Goal: Navigation & Orientation: Find specific page/section

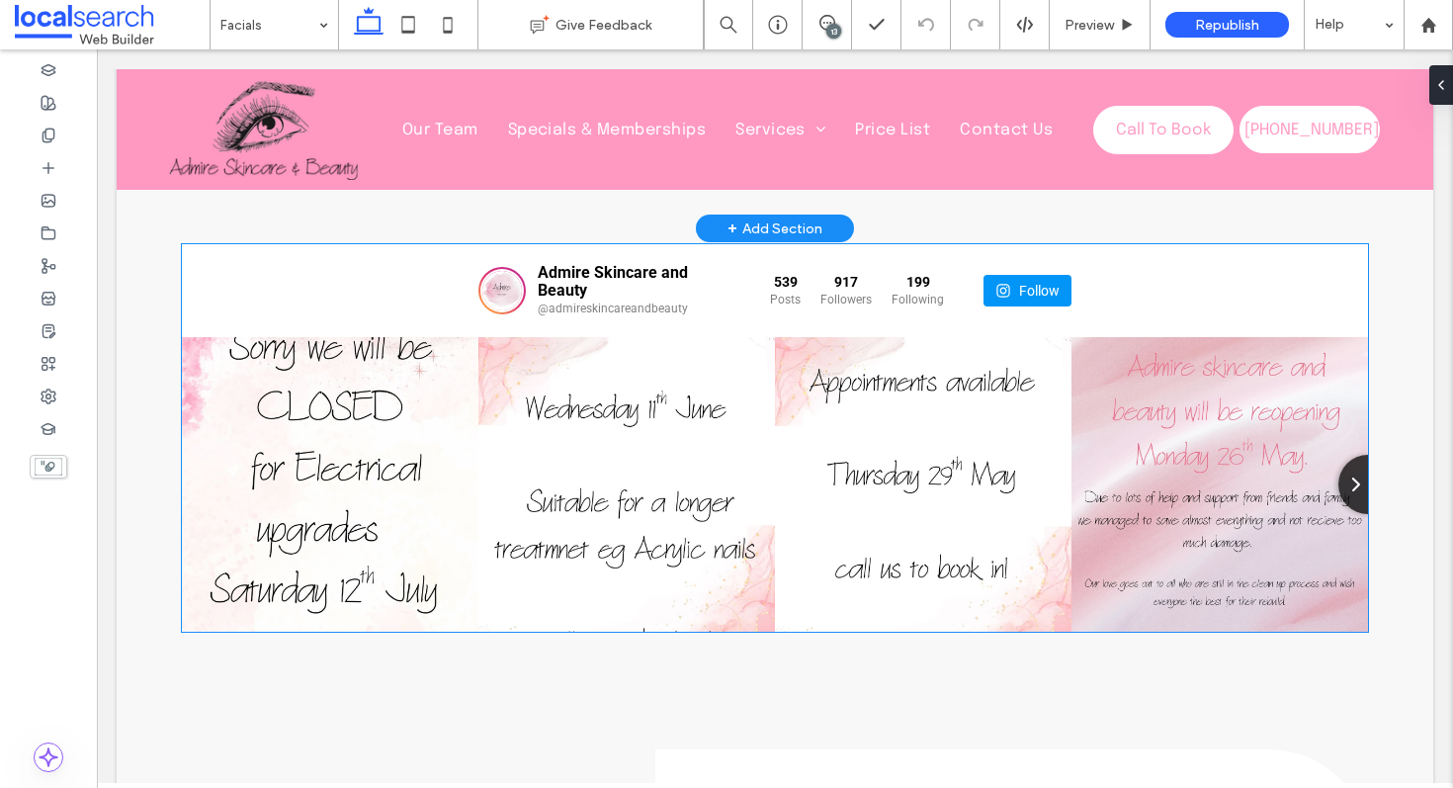
scroll to position [970, 0]
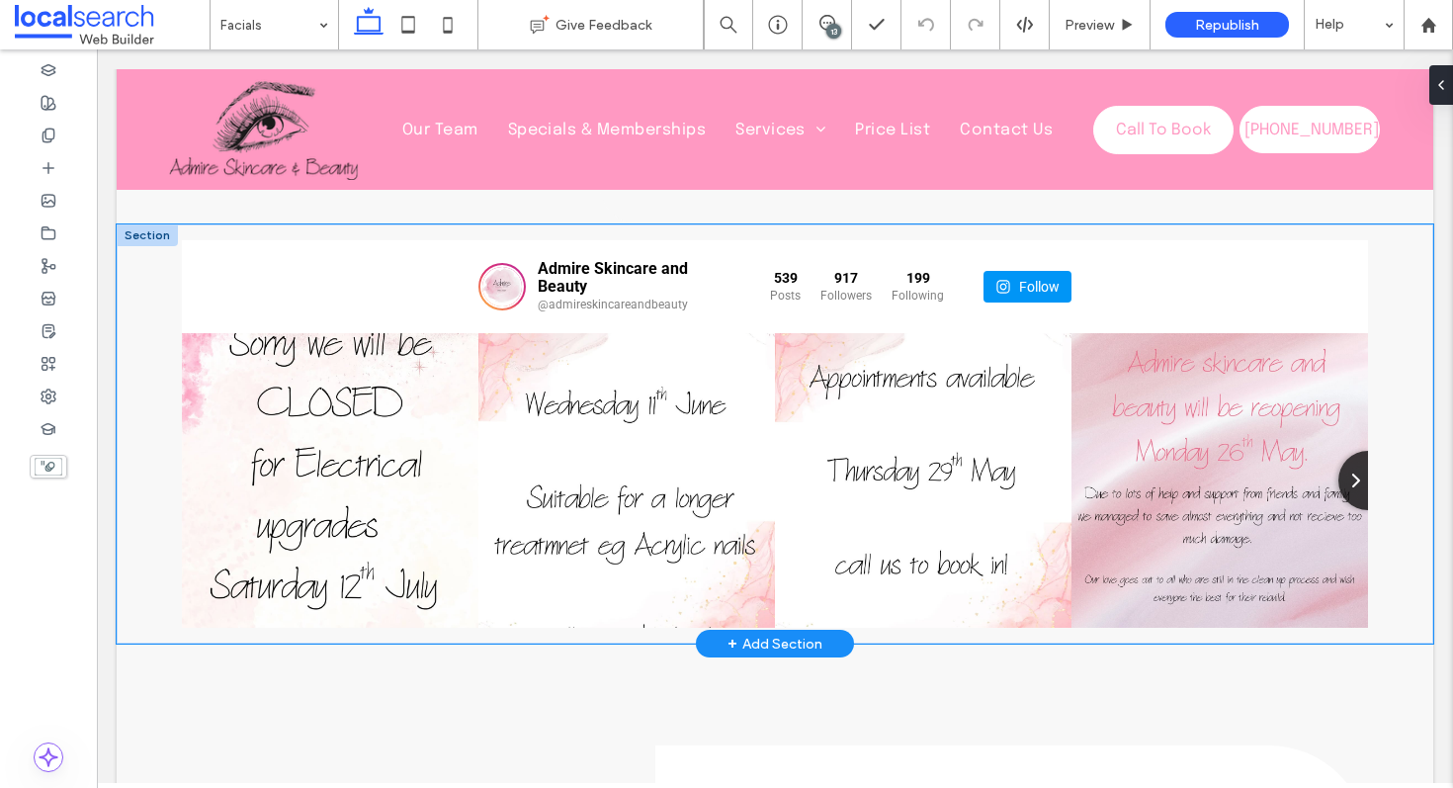
click at [140, 302] on div "Admire Skincare and Beauty @admireskincareandbeauty 539 Posts 917 Followers" at bounding box center [775, 433] width 1317 height 419
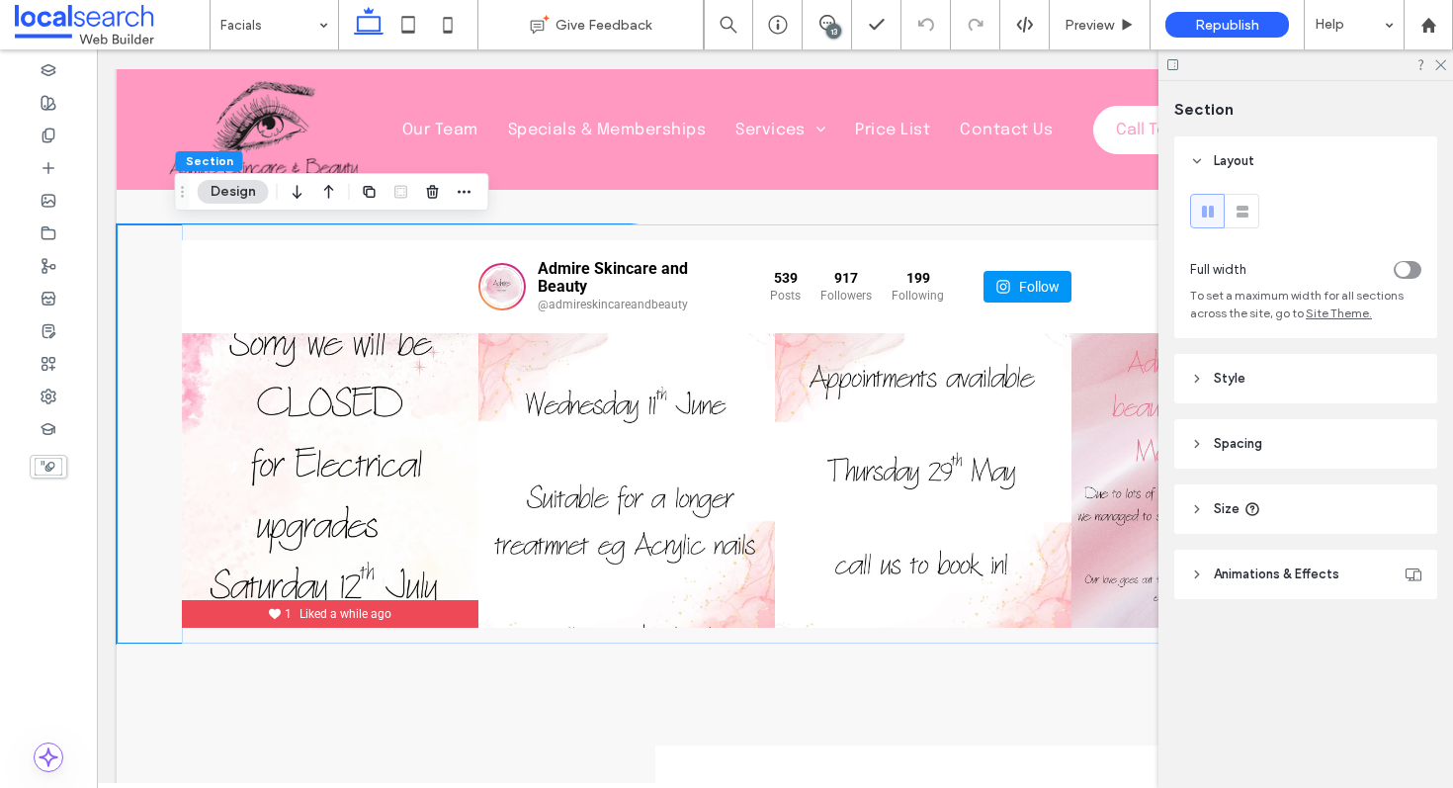
click at [1403, 267] on icon "toggle" at bounding box center [1403, 270] width 8 height 6
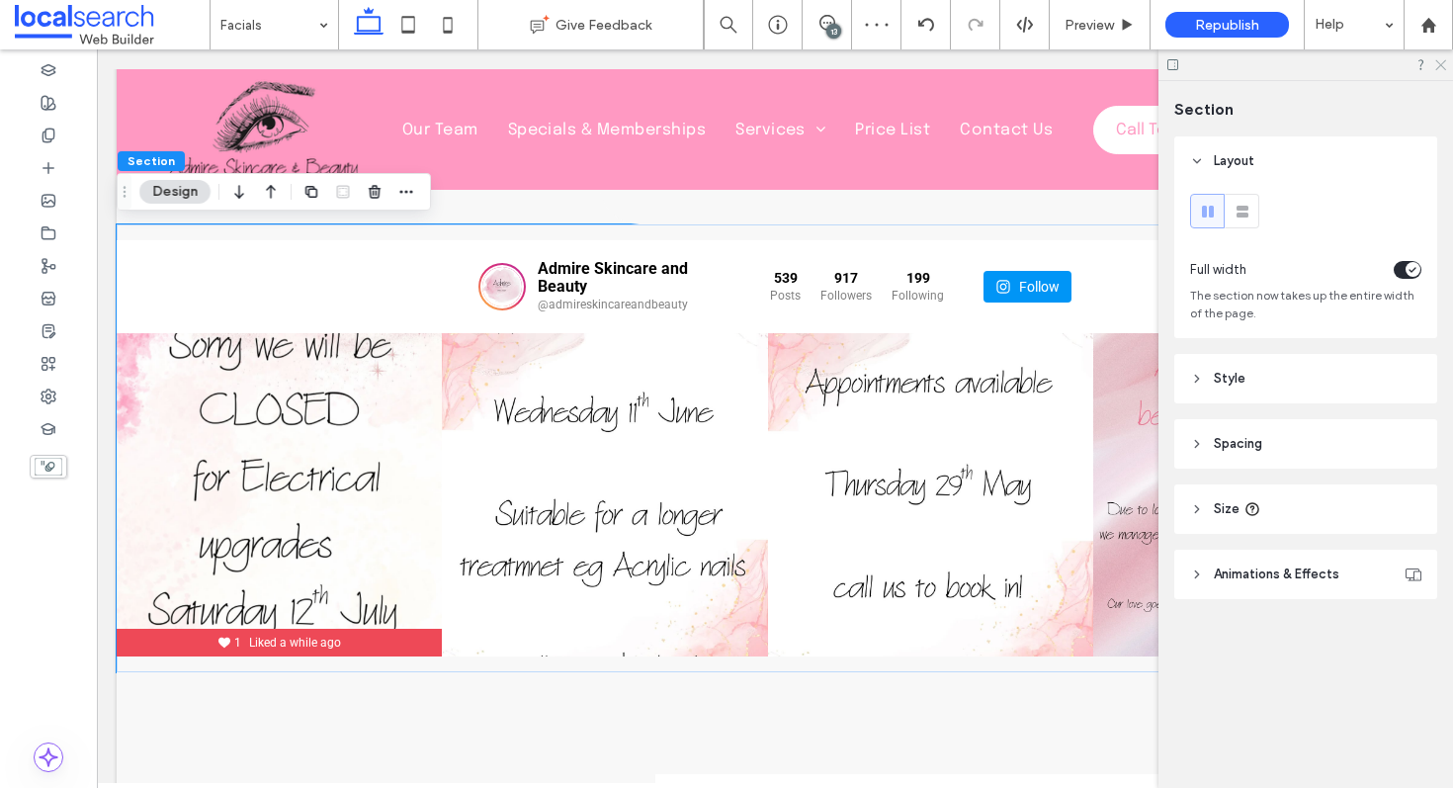
click at [1442, 59] on icon at bounding box center [1440, 63] width 13 height 13
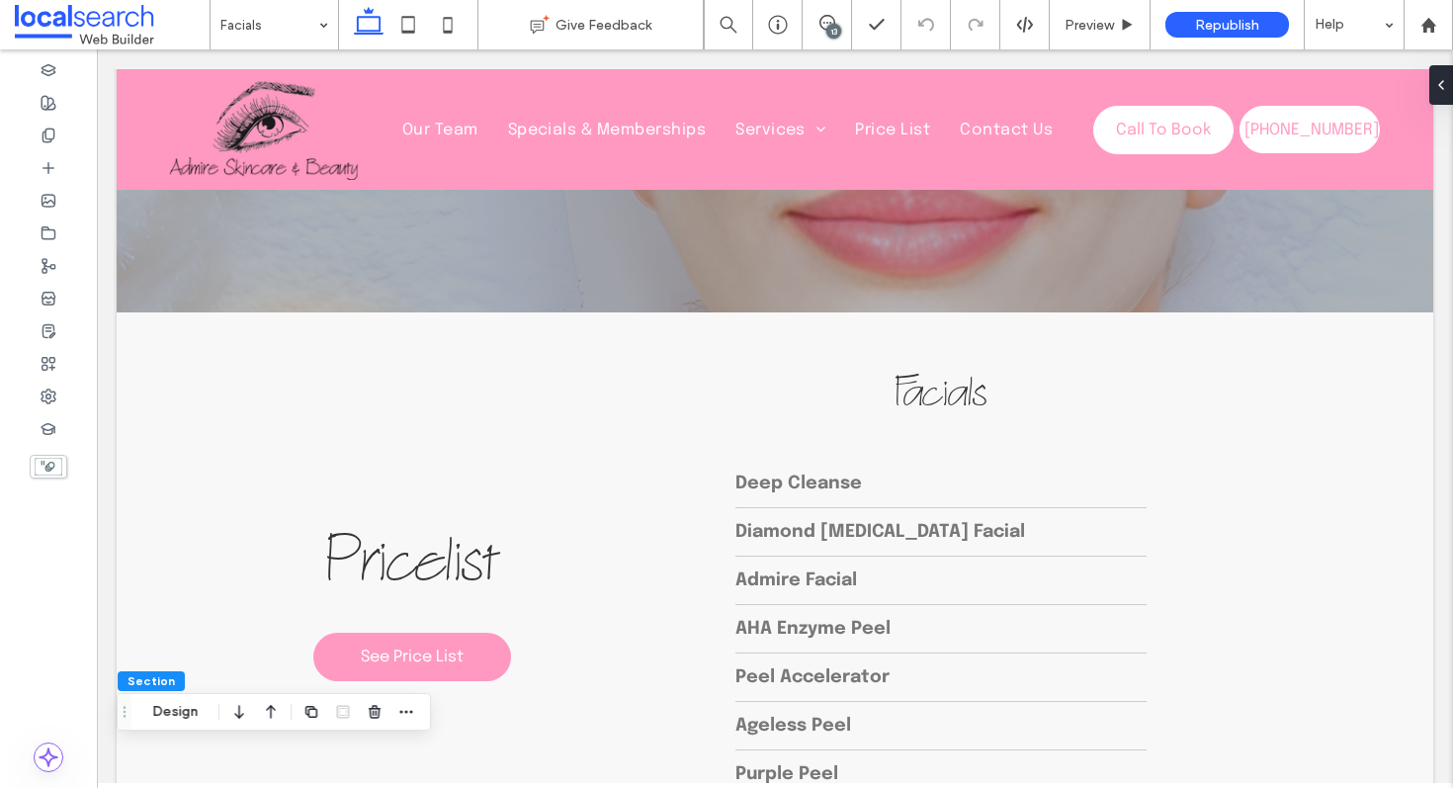
scroll to position [316, 0]
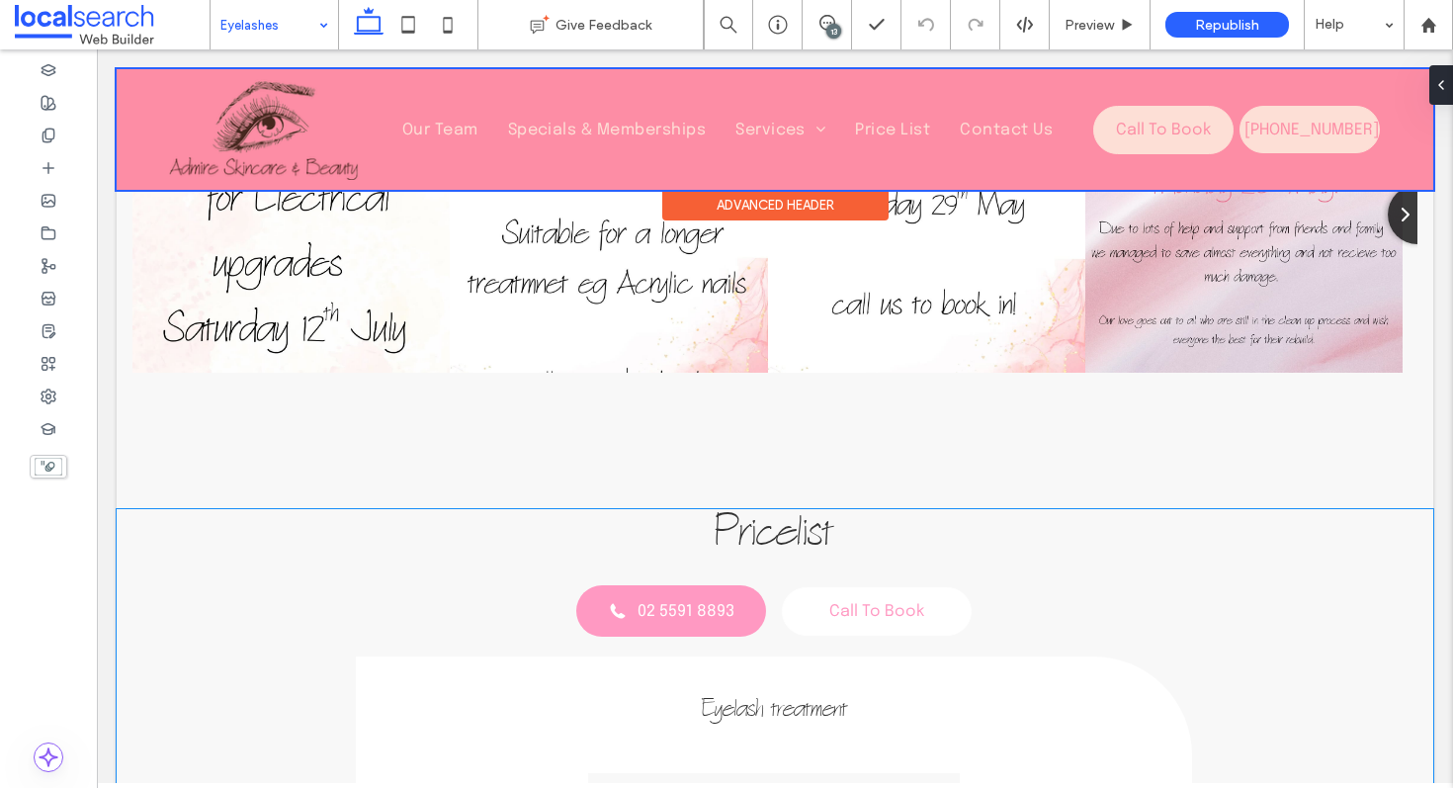
scroll to position [806, 0]
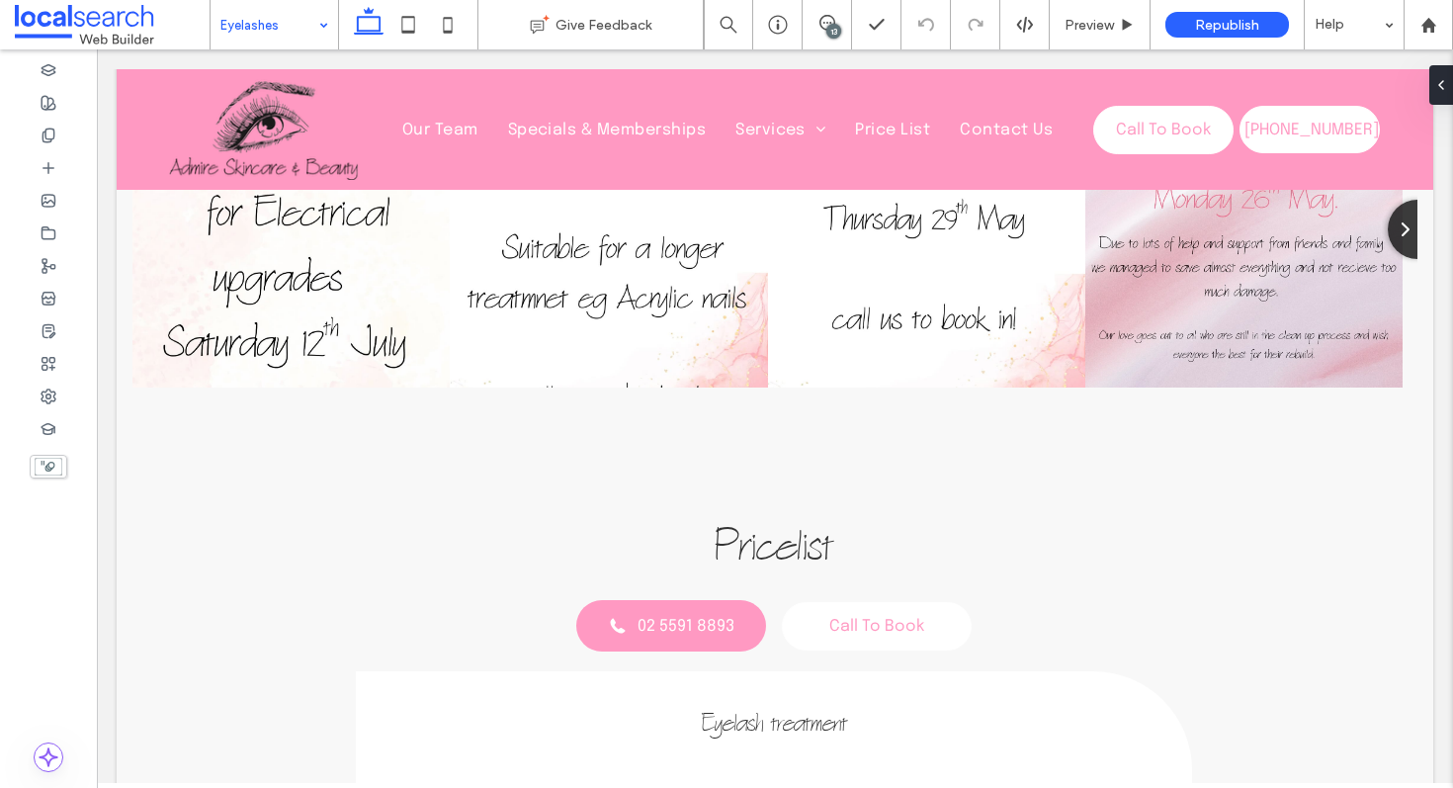
click at [270, 10] on input at bounding box center [269, 24] width 98 height 49
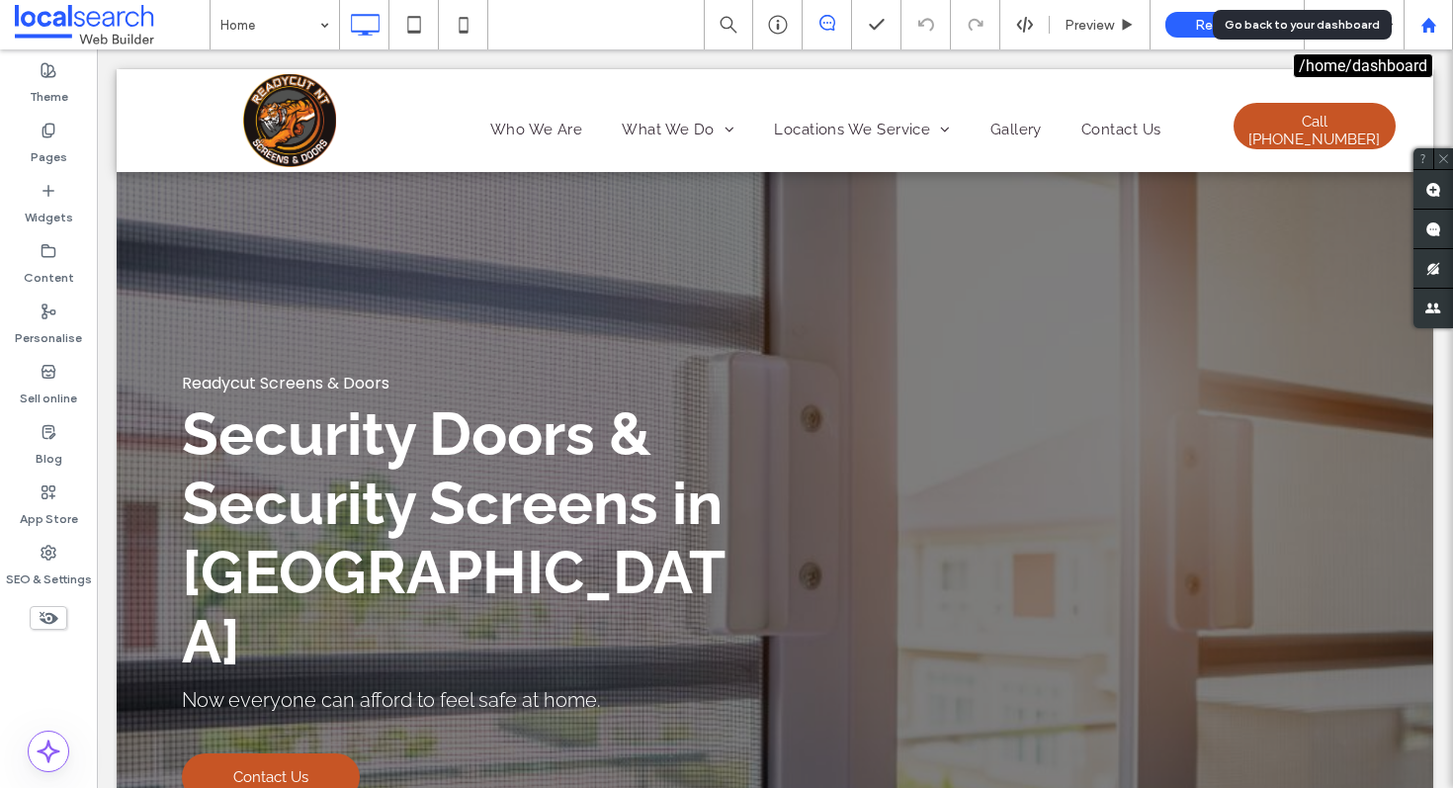
click at [1432, 25] on use at bounding box center [1428, 24] width 15 height 15
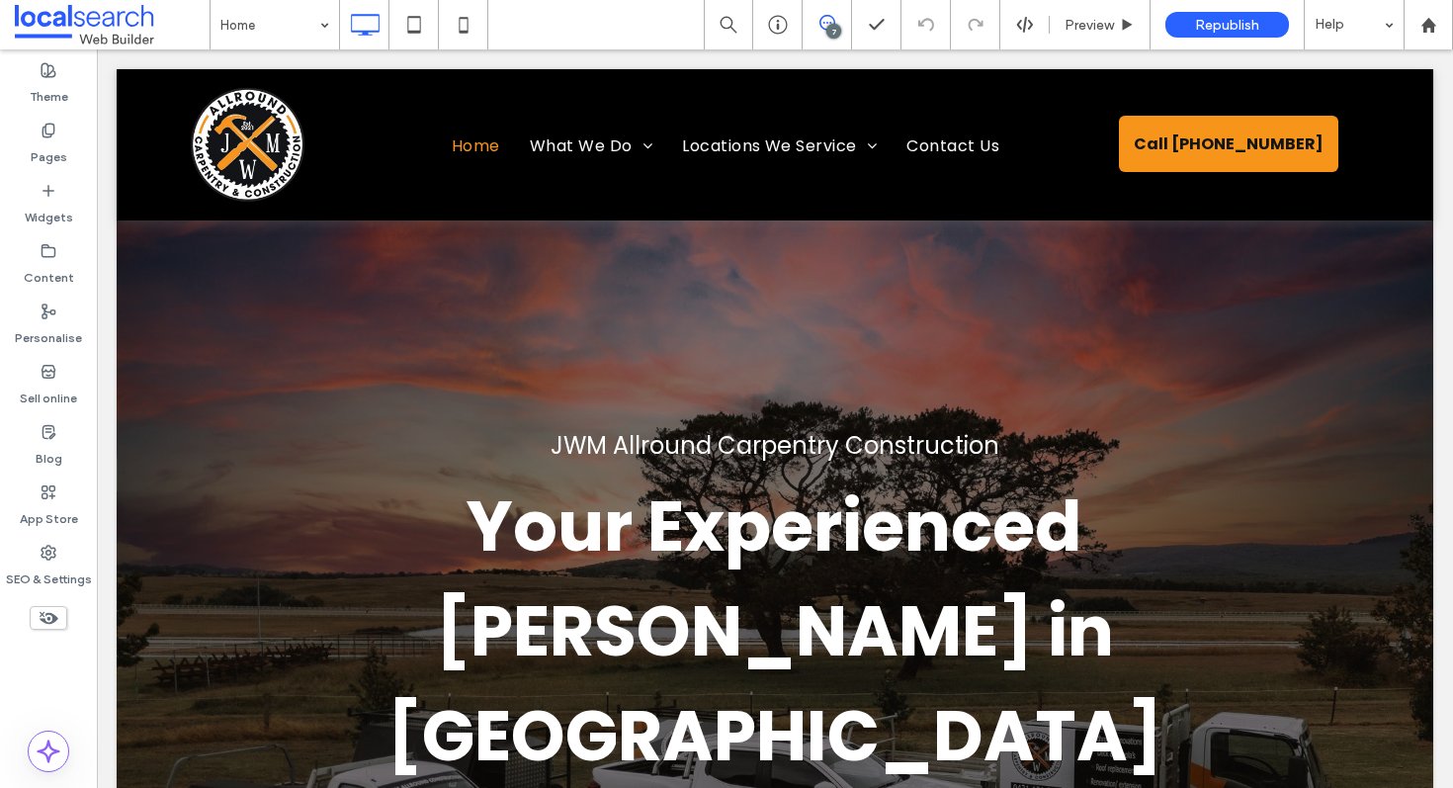
click at [829, 17] on icon at bounding box center [828, 23] width 16 height 16
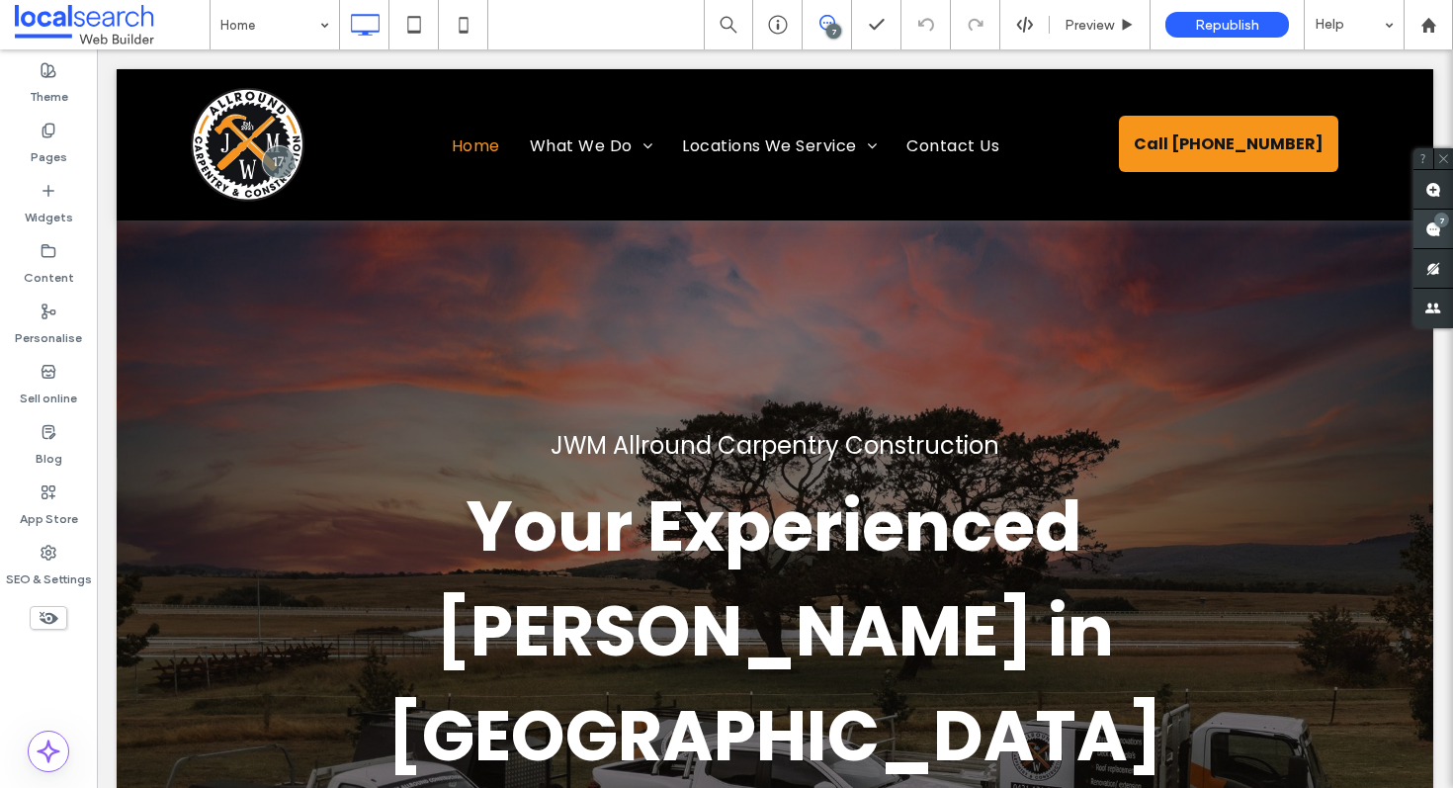
click at [1432, 238] on span at bounding box center [1434, 229] width 40 height 39
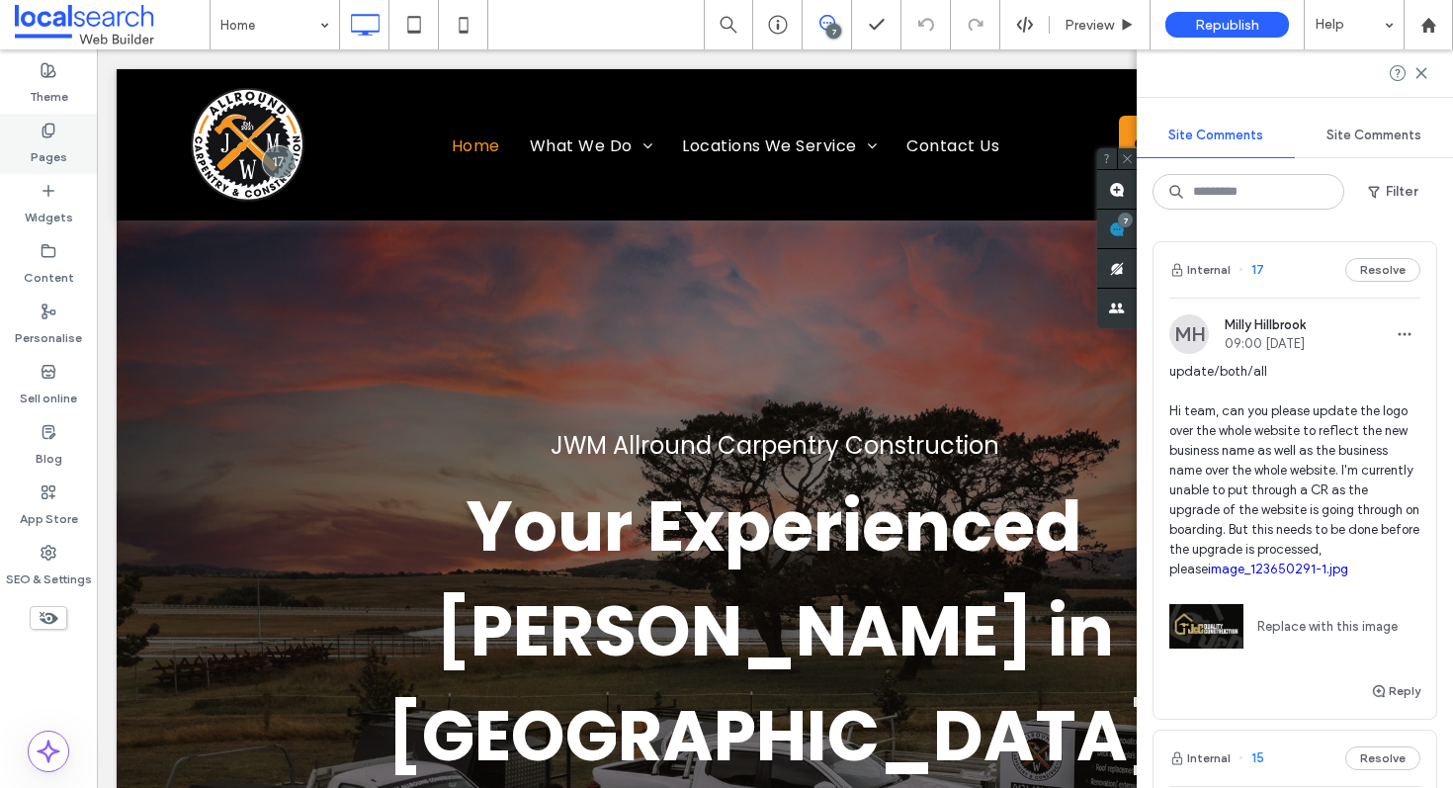
click at [53, 145] on label "Pages" at bounding box center [49, 152] width 37 height 28
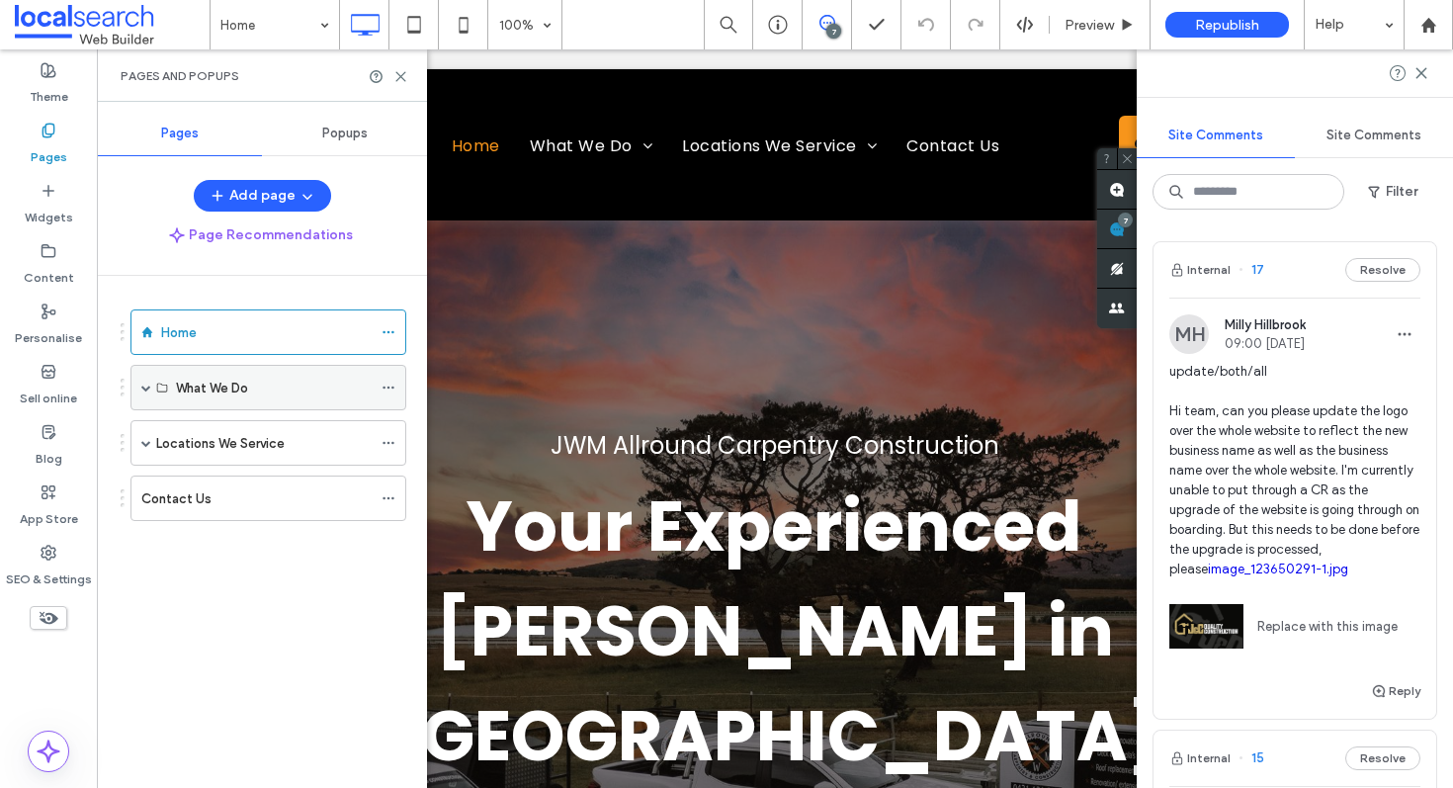
click at [141, 383] on span at bounding box center [146, 388] width 10 height 10
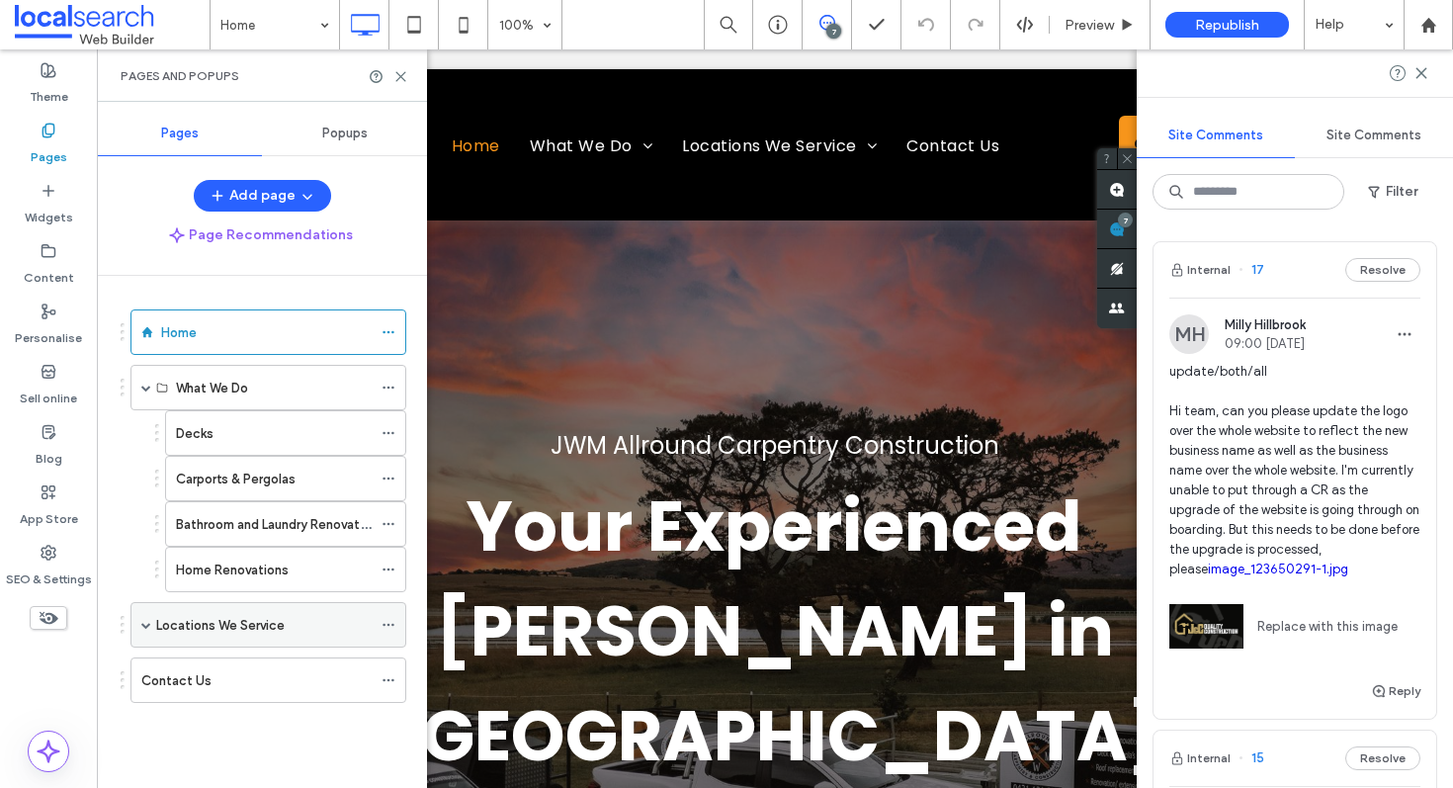
click at [149, 628] on span at bounding box center [146, 625] width 10 height 10
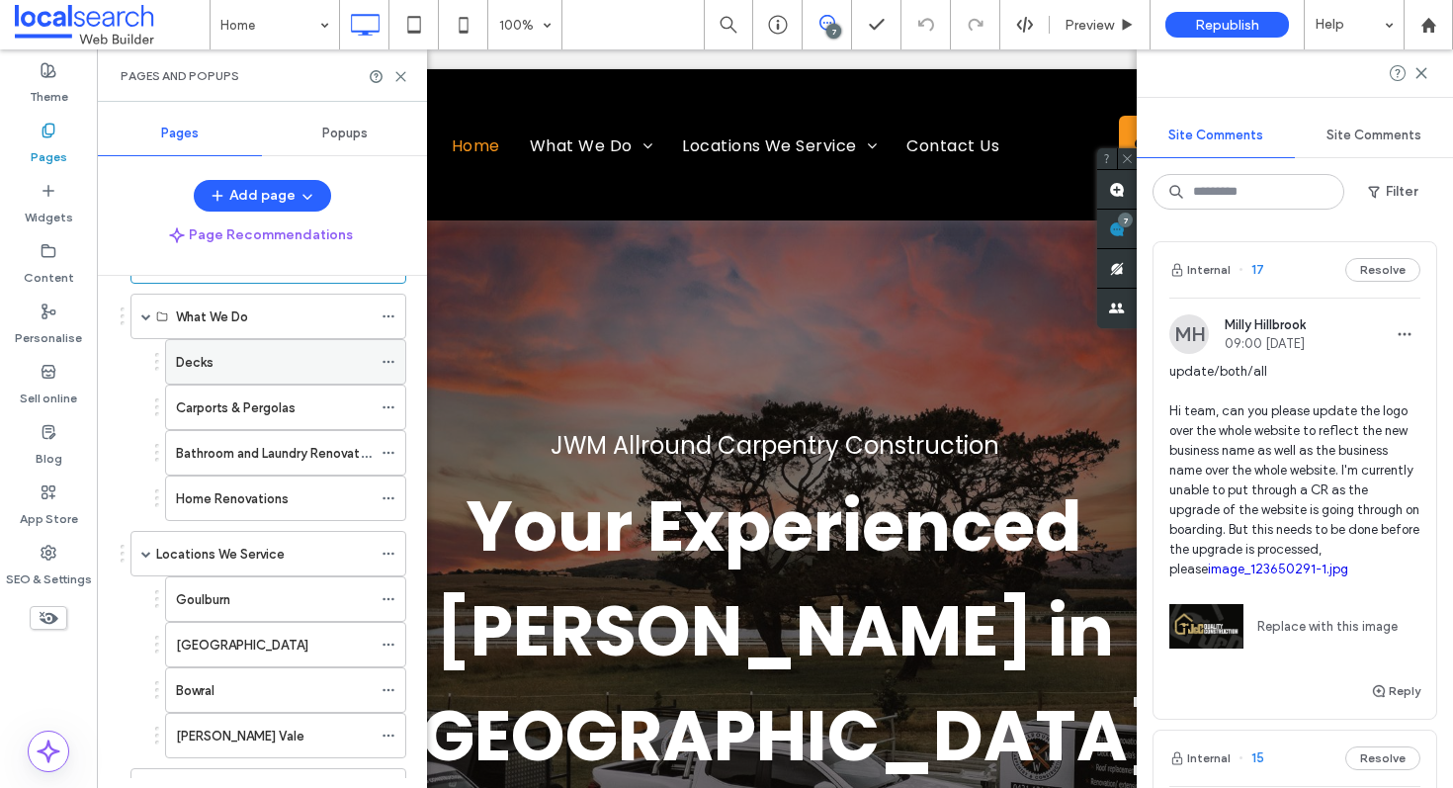
scroll to position [156, 0]
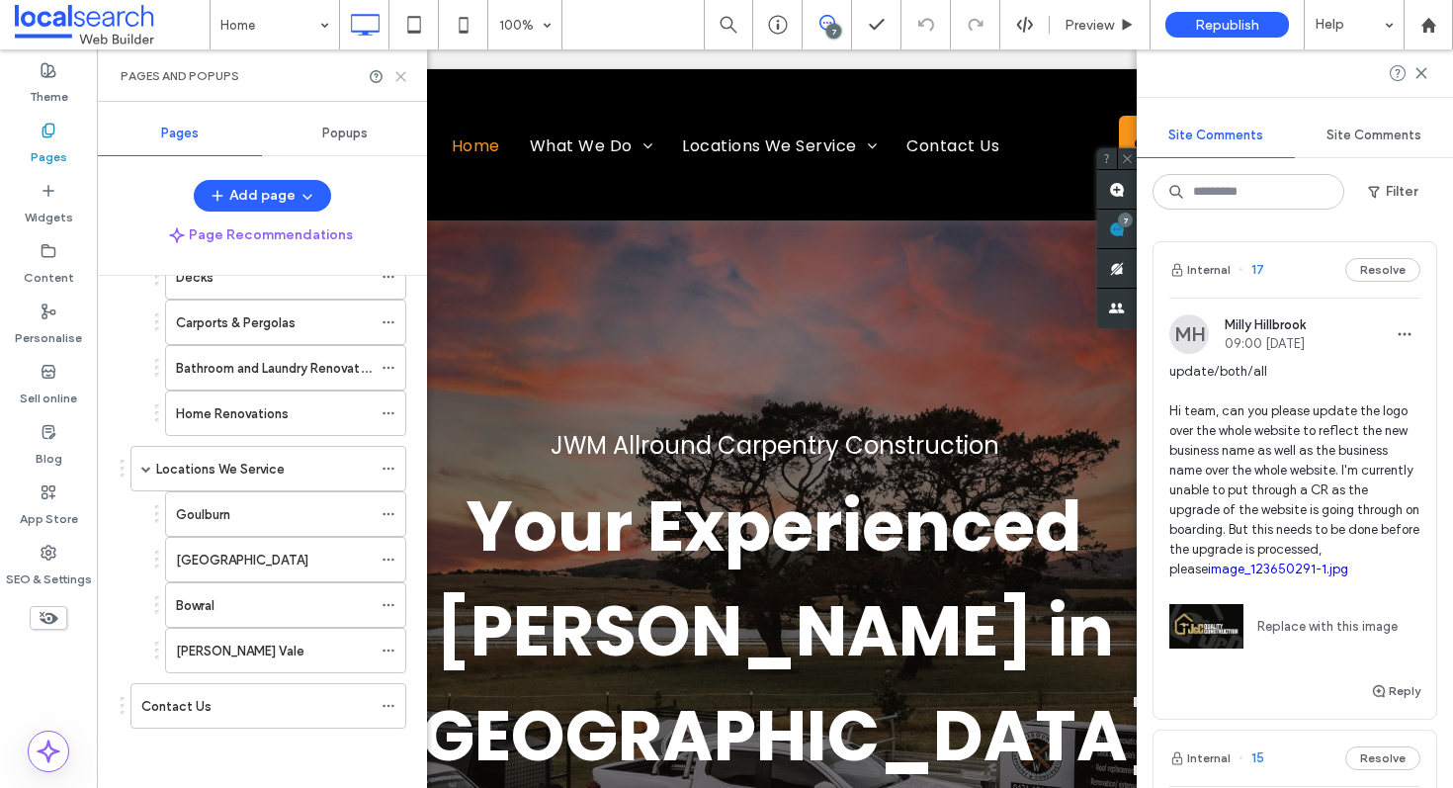
click at [399, 73] on icon at bounding box center [400, 76] width 15 height 15
